Goal: Communication & Community: Answer question/provide support

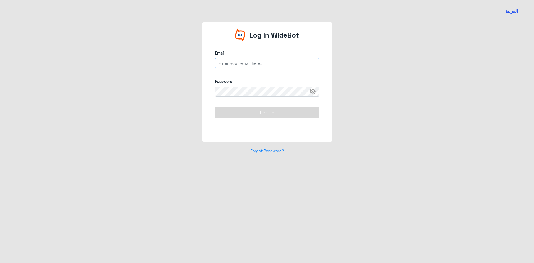
type input "[EMAIL_ADDRESS][DOMAIN_NAME]"
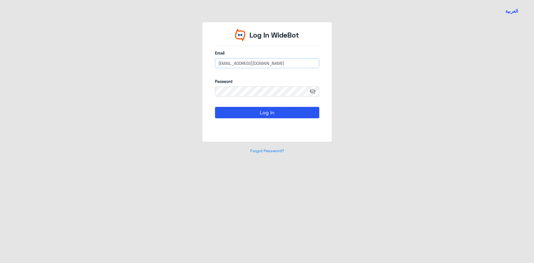
click at [237, 62] on input "[EMAIL_ADDRESS][DOMAIN_NAME]" at bounding box center [267, 63] width 104 height 10
click at [230, 113] on button "Log In" at bounding box center [267, 112] width 104 height 11
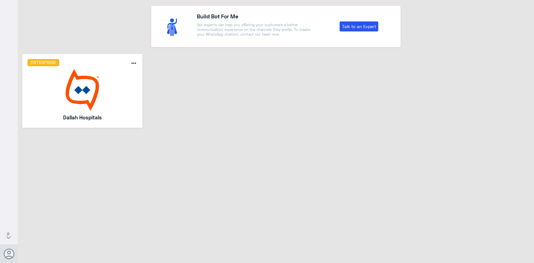
click at [57, 83] on img at bounding box center [83, 90] width 110 height 42
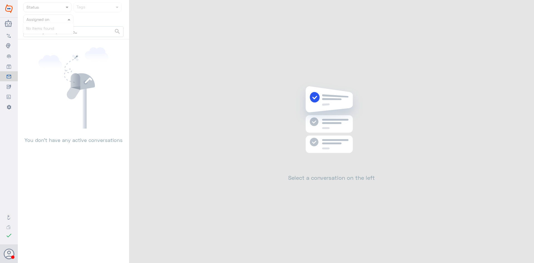
click at [48, 21] on nav "Status Tags Assigned on search No items found" at bounding box center [73, 20] width 111 height 37
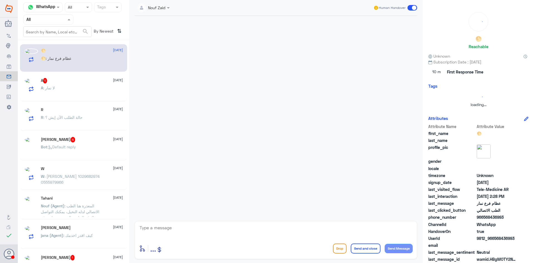
click at [48, 21] on input "text" at bounding box center [41, 19] width 31 height 6
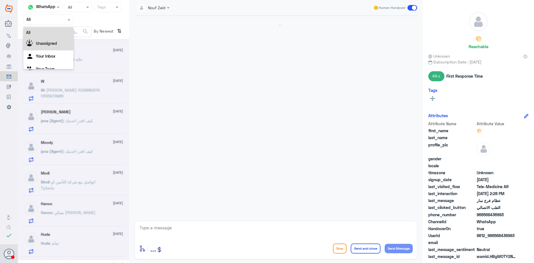
scroll to position [305, 0]
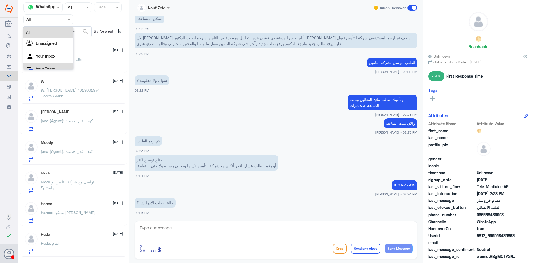
click at [48, 65] on div "Your Team" at bounding box center [48, 69] width 50 height 13
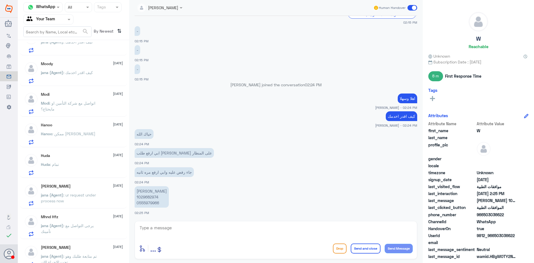
scroll to position [72, 0]
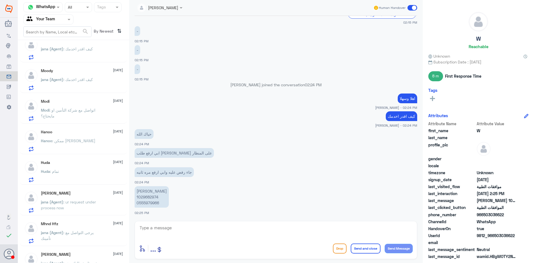
click at [72, 146] on p "Hanoo : ممكن تشيكين لوسمحتي" at bounding box center [68, 145] width 54 height 14
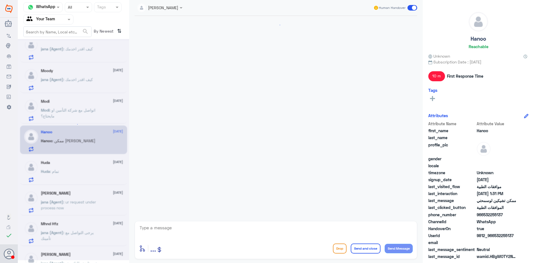
scroll to position [328, 0]
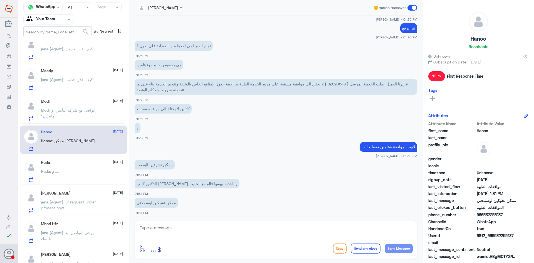
click at [87, 113] on p "Modi : اتواصل مع شركة التأمين او مايحتاج؟" at bounding box center [72, 114] width 63 height 14
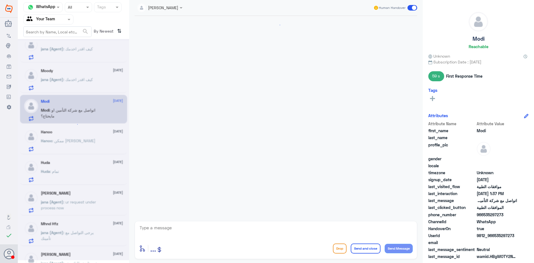
scroll to position [544, 0]
